Goal: Find specific page/section: Find specific page/section

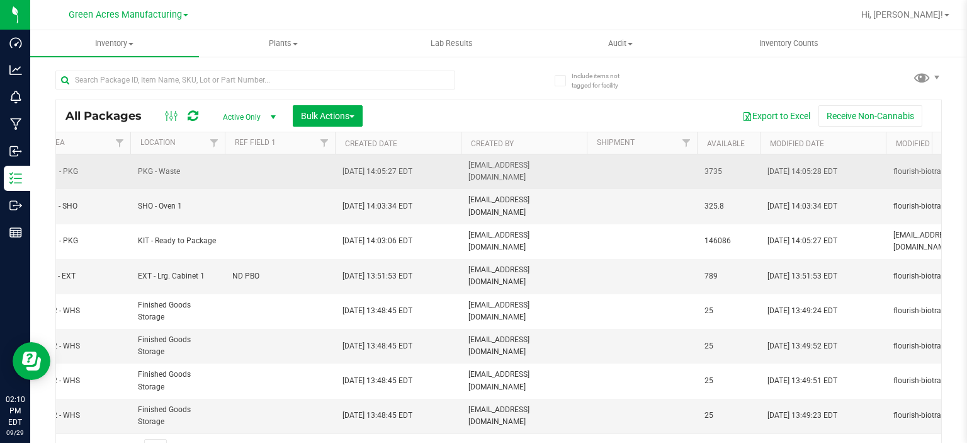
scroll to position [0, 1083]
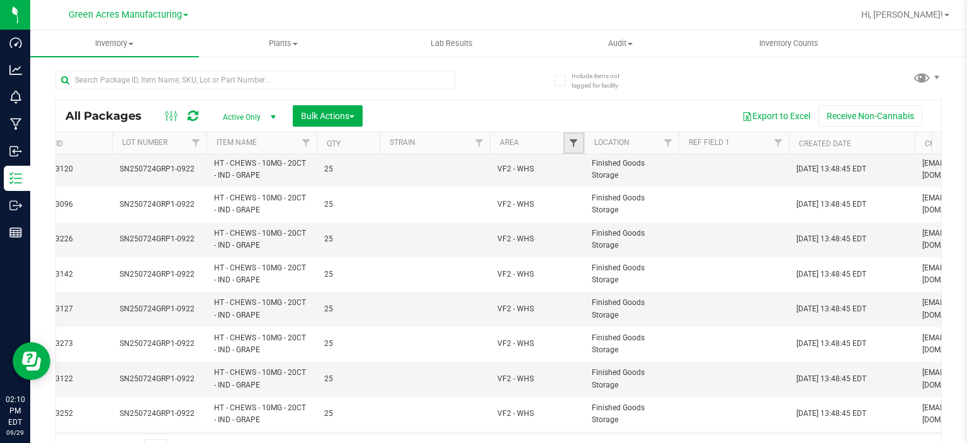
click at [574, 144] on span "Filter" at bounding box center [574, 143] width 10 height 10
click at [662, 143] on link "Filter" at bounding box center [668, 142] width 21 height 21
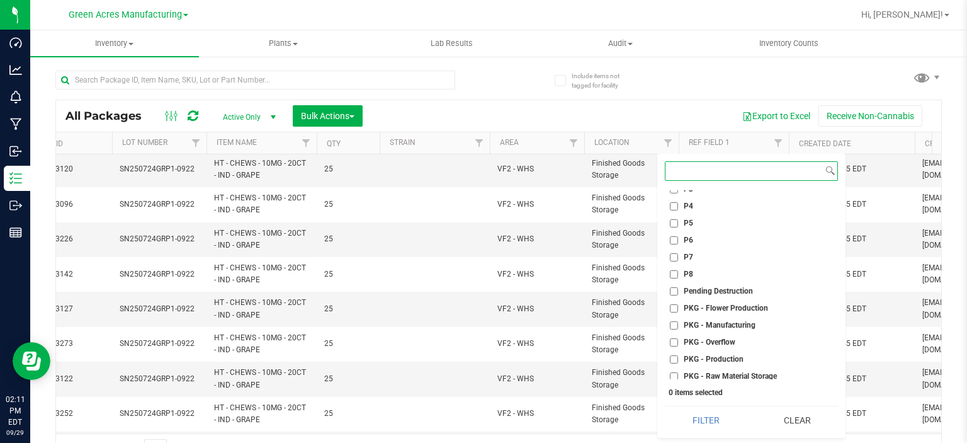
scroll to position [3152, 0]
click at [712, 310] on span "PKG - Flower Production" at bounding box center [726, 309] width 84 height 8
click at [678, 310] on input "PKG - Flower Production" at bounding box center [674, 309] width 8 height 8
checkbox input "true"
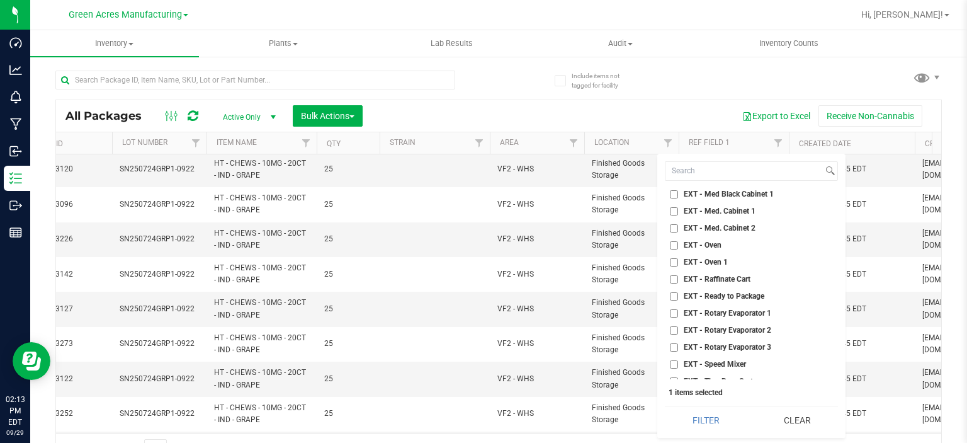
scroll to position [904, 0]
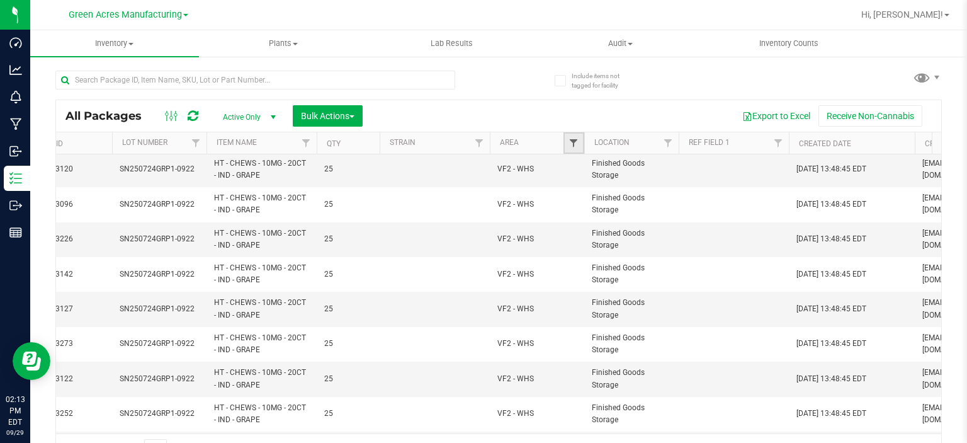
click at [569, 141] on span "Filter" at bounding box center [574, 143] width 10 height 10
click at [289, 74] on input "text" at bounding box center [255, 80] width 400 height 19
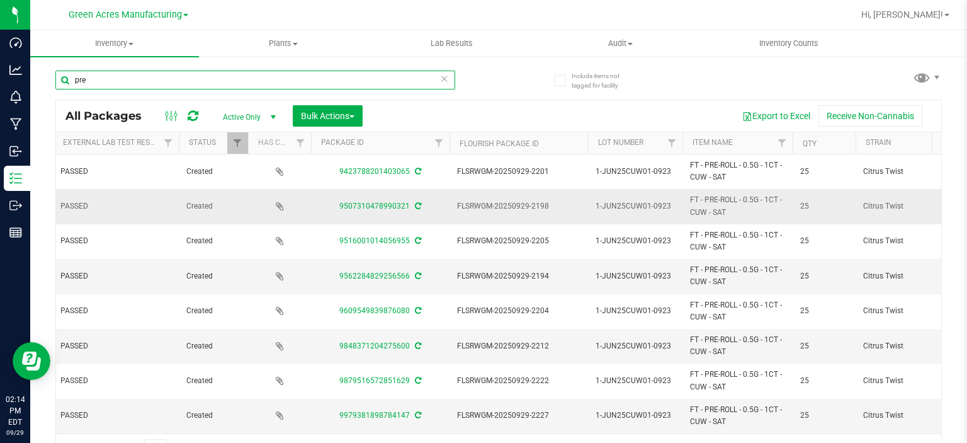
scroll to position [0, 161]
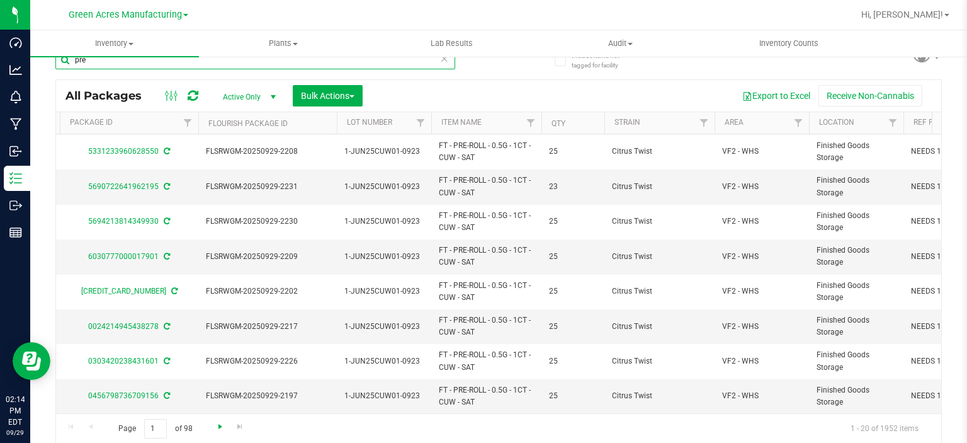
type input "pre"
click at [219, 426] on span "Go to the next page" at bounding box center [220, 426] width 10 height 10
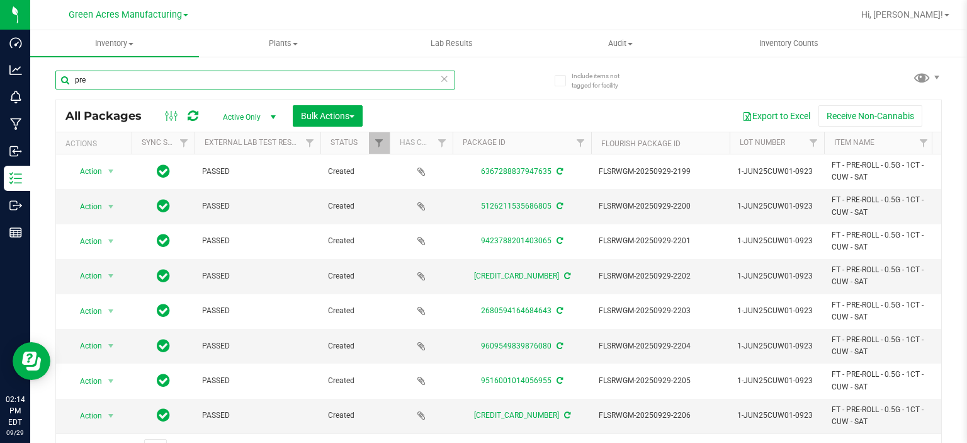
click at [181, 82] on input "pre" at bounding box center [255, 80] width 400 height 19
